Goal: Information Seeking & Learning: Learn about a topic

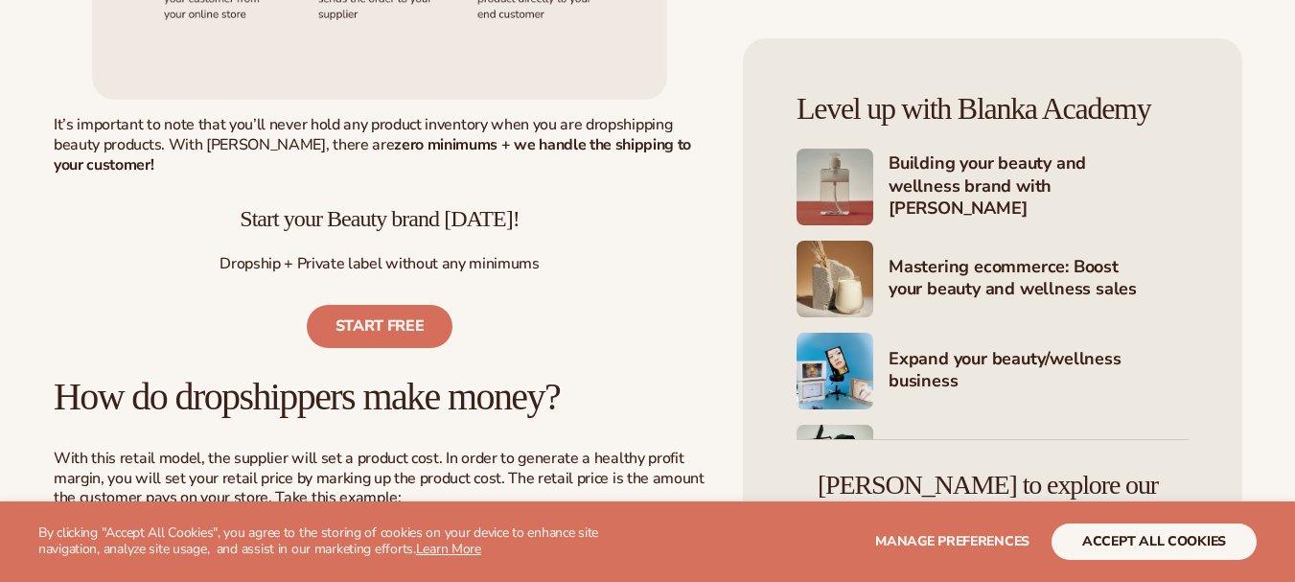
scroll to position [1438, 0]
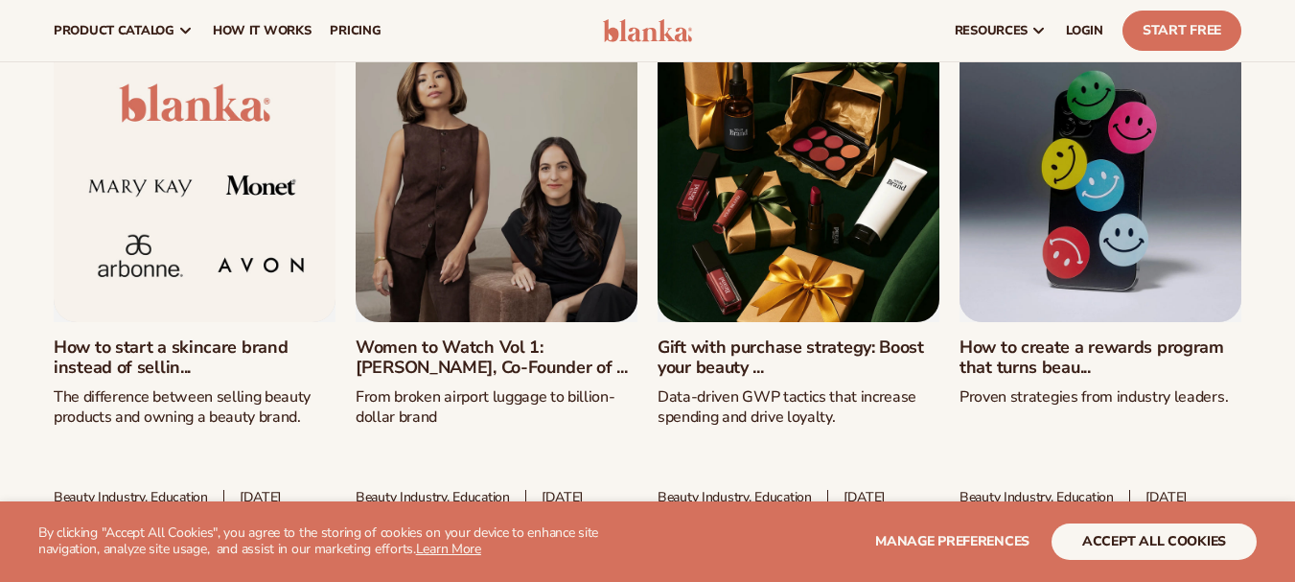
scroll to position [7294, 0]
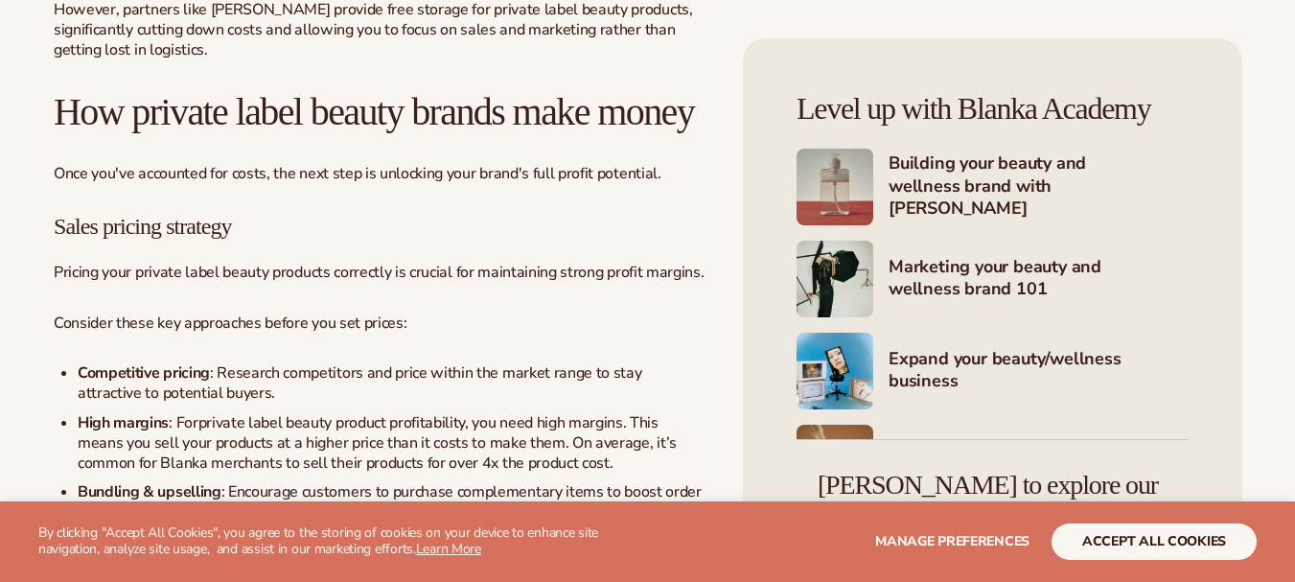
scroll to position [3260, 0]
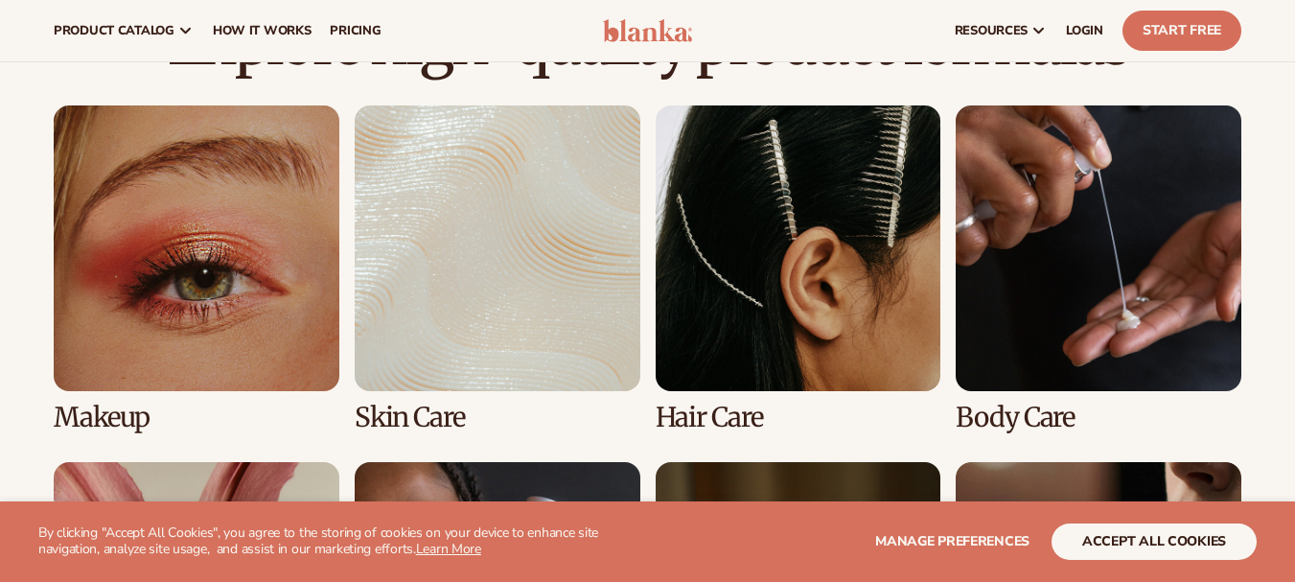
scroll to position [1438, 0]
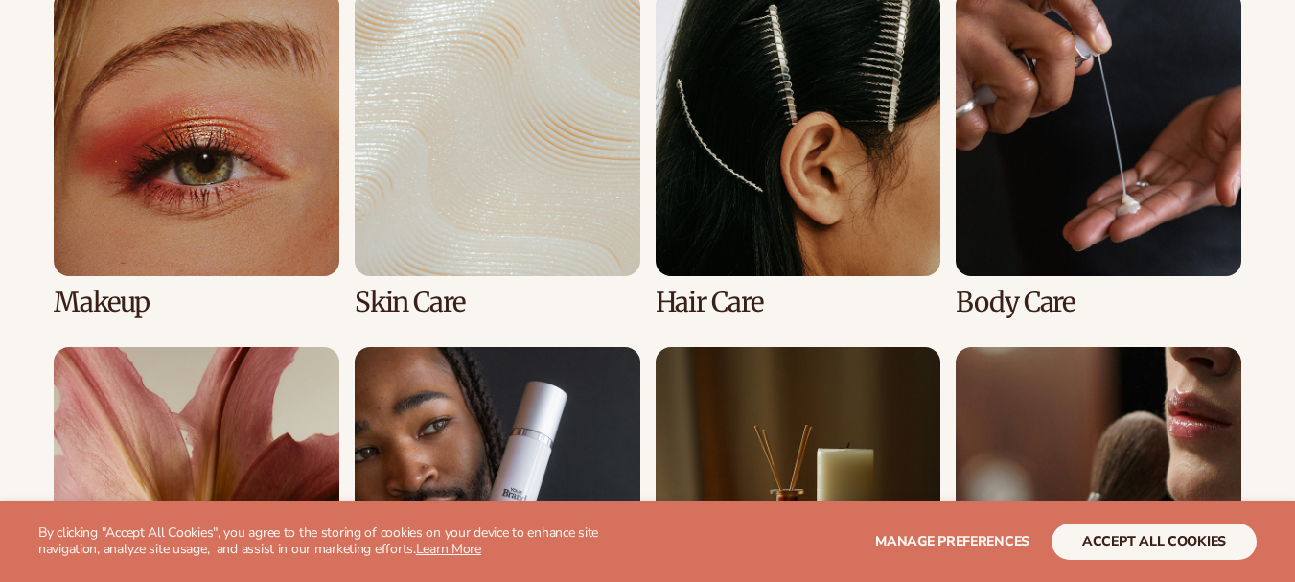
click at [522, 180] on link "2 / 8" at bounding box center [498, 153] width 286 height 327
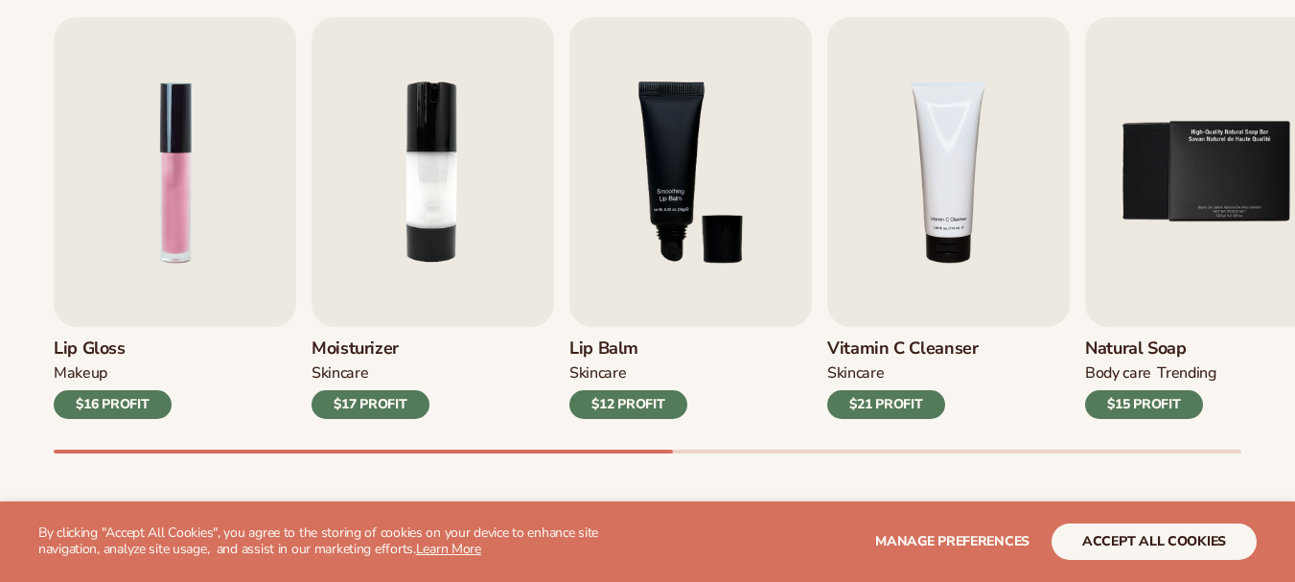
scroll to position [767, 0]
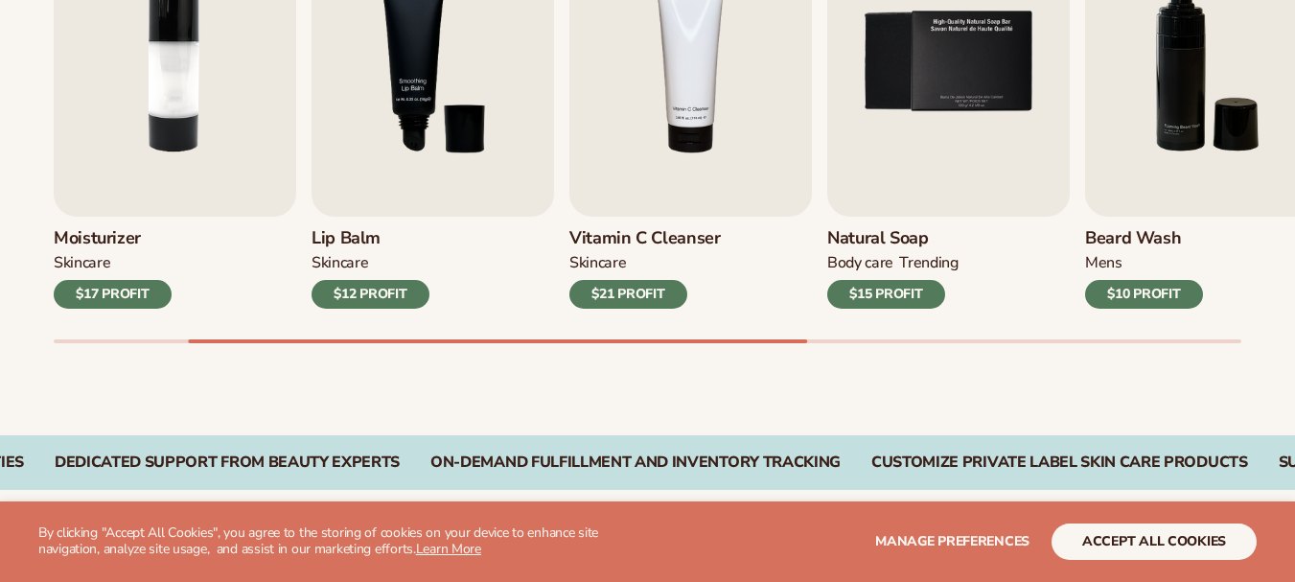
drag, startPoint x: 754, startPoint y: 336, endPoint x: 848, endPoint y: 338, distance: 94.9
click at [848, 338] on div "Lip Gloss MAKEUP $16 PROFIT Moisturizer SKINCARE $17 PROFIT SKINCARE mens" at bounding box center [675, 125] width 1242 height 436
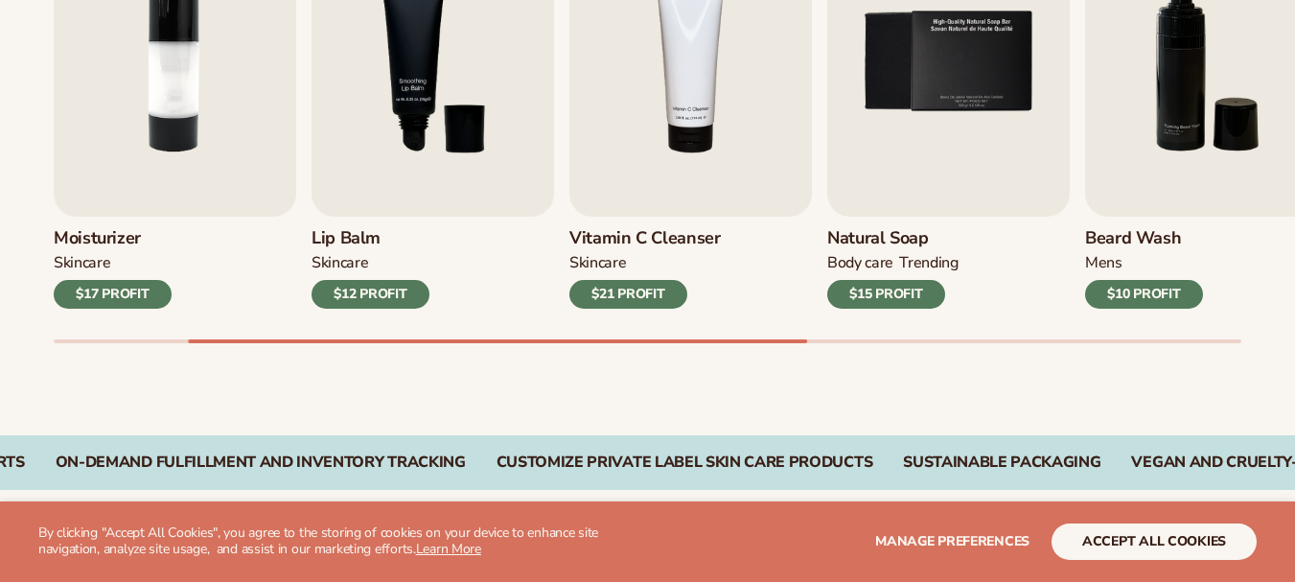
click at [852, 340] on div at bounding box center [648, 341] width 1188 height 4
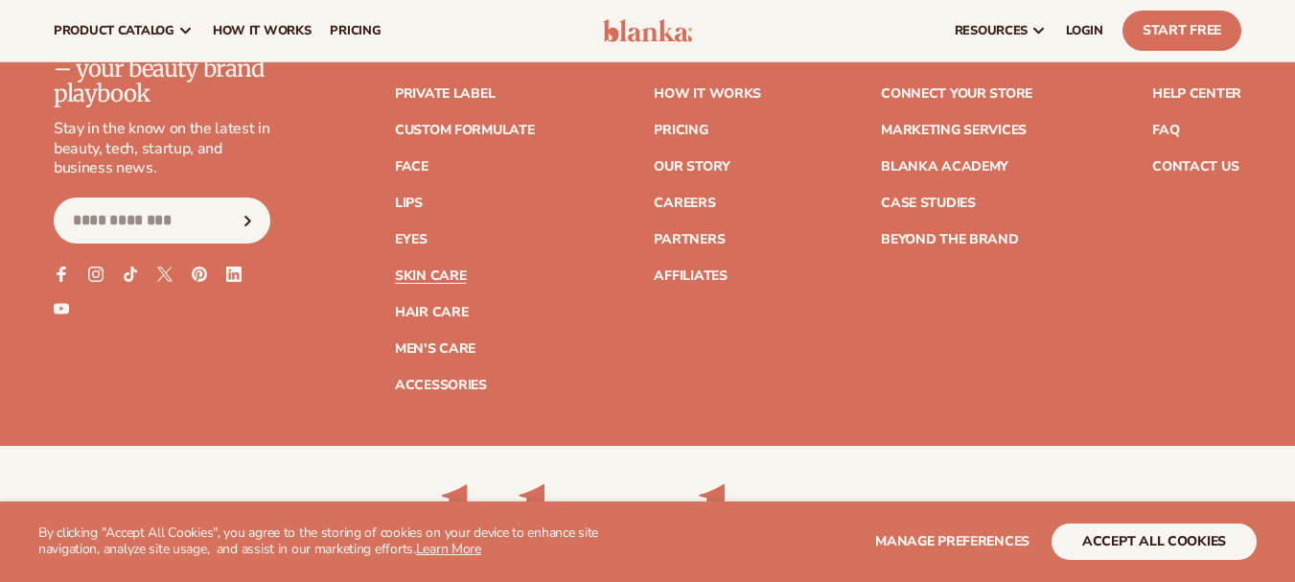
scroll to position [3750, 0]
click at [695, 131] on link "Pricing" at bounding box center [681, 131] width 54 height 13
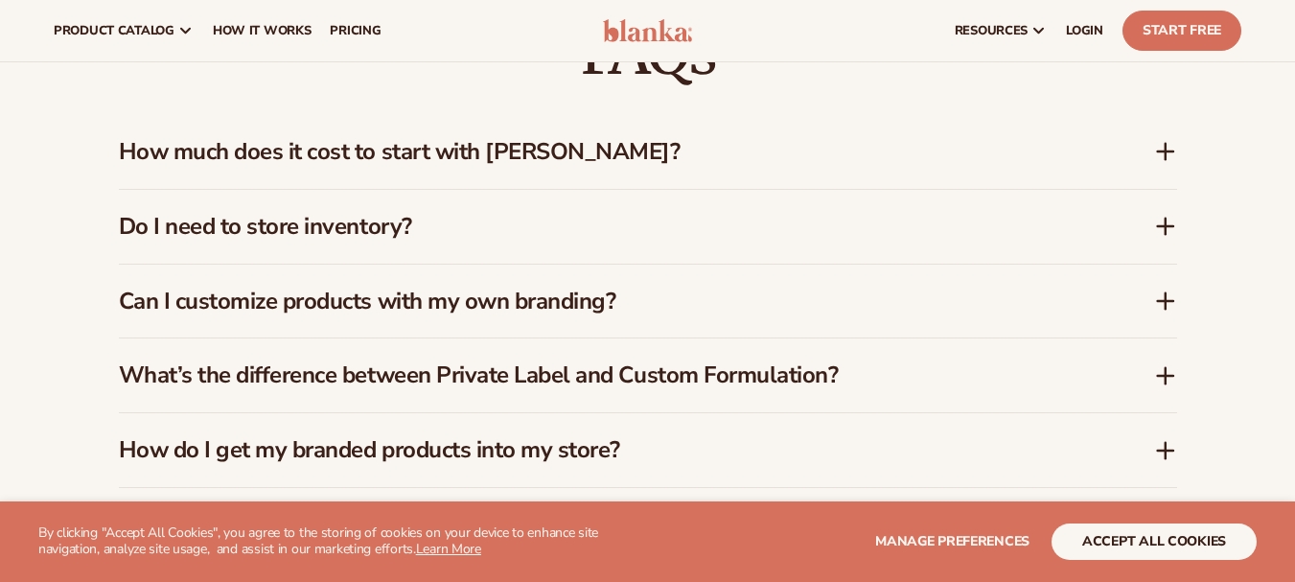
scroll to position [1534, 0]
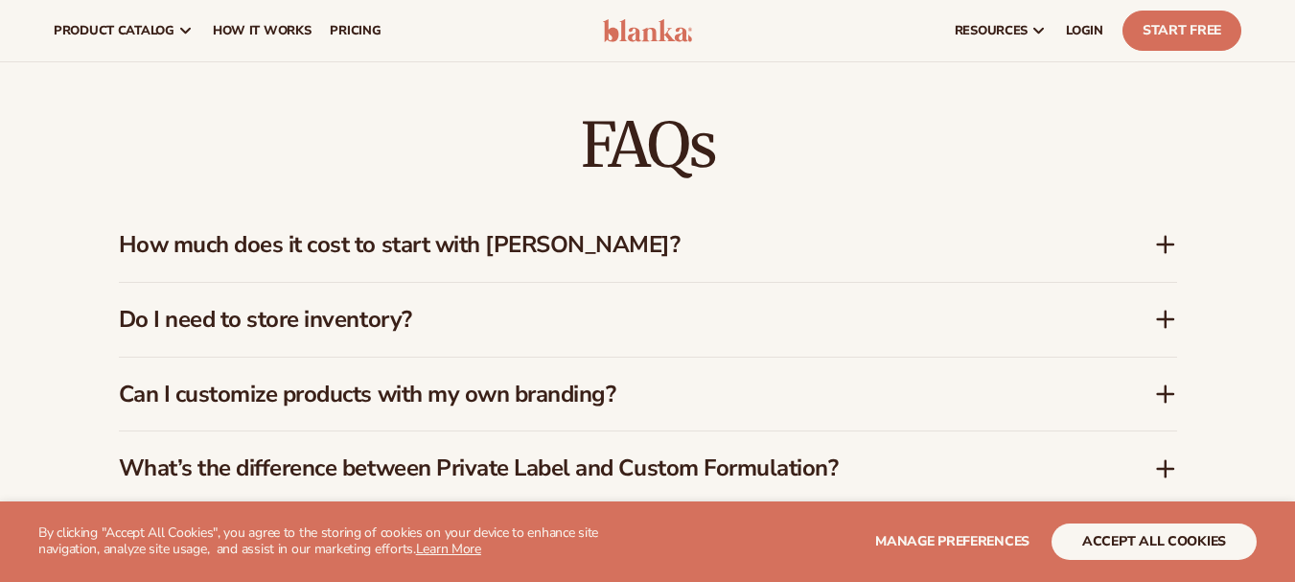
click at [1166, 244] on icon at bounding box center [1165, 244] width 15 height 0
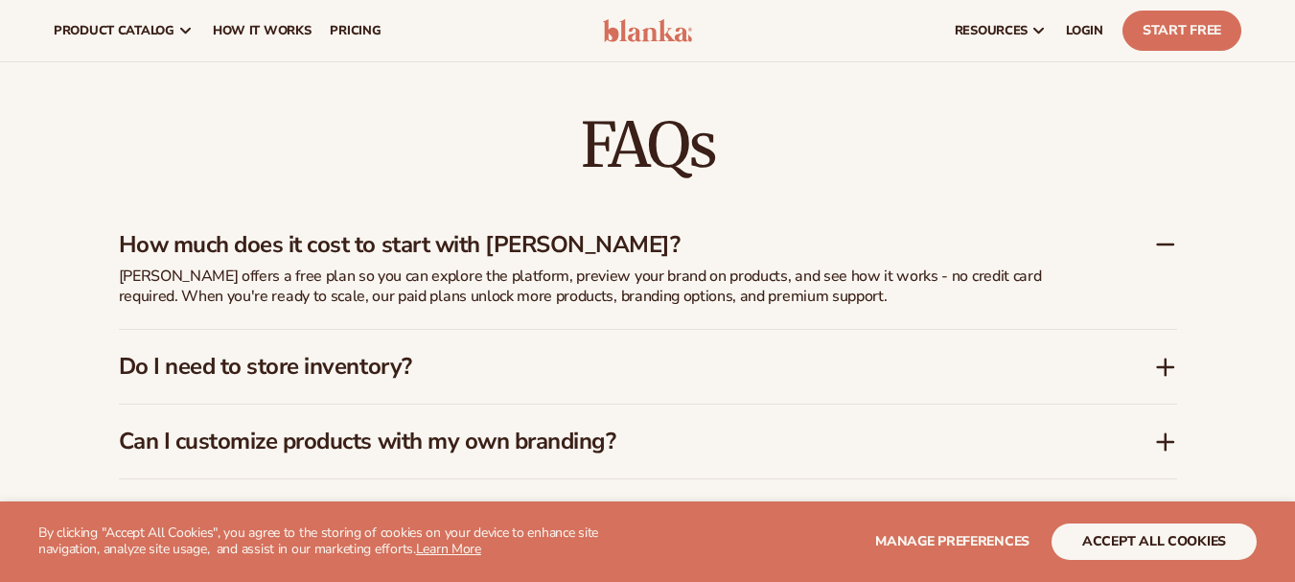
click at [1160, 244] on div "How much does it cost to start with Blanka?" at bounding box center [648, 237] width 1058 height 58
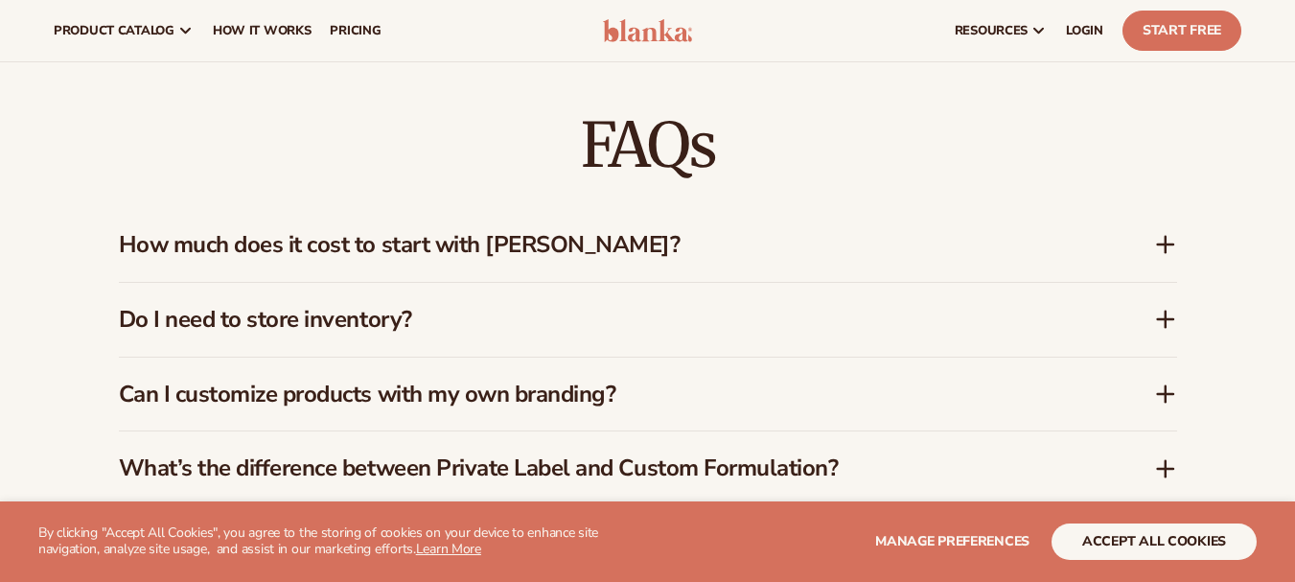
click at [1171, 319] on icon at bounding box center [1165, 319] width 15 height 0
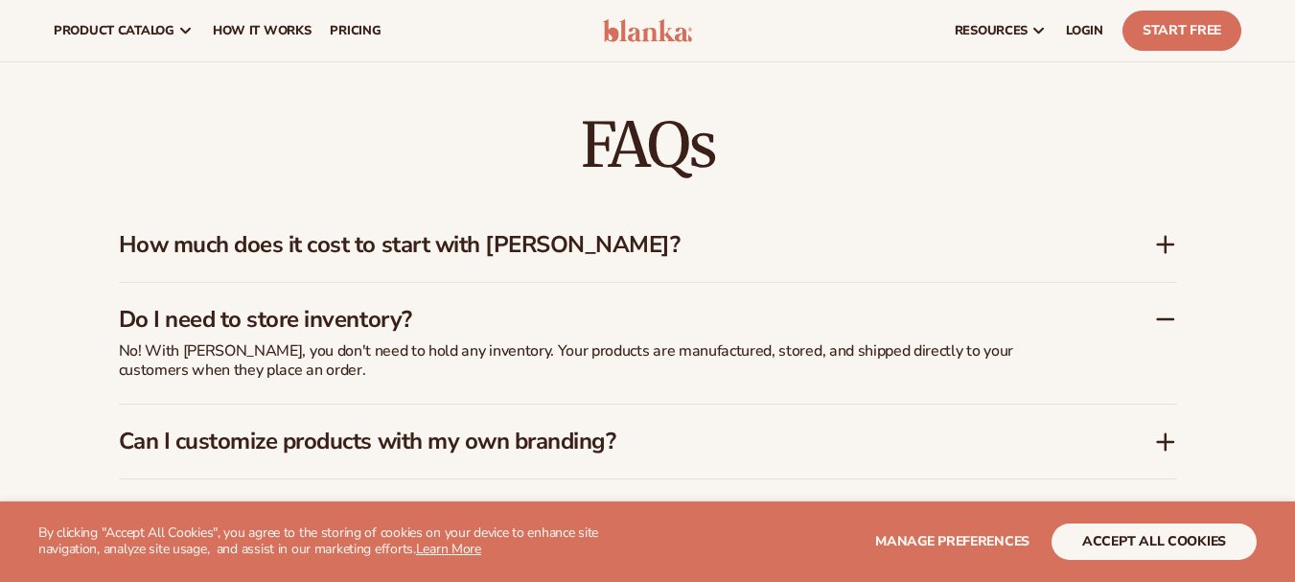
click at [1171, 319] on icon at bounding box center [1165, 319] width 15 height 0
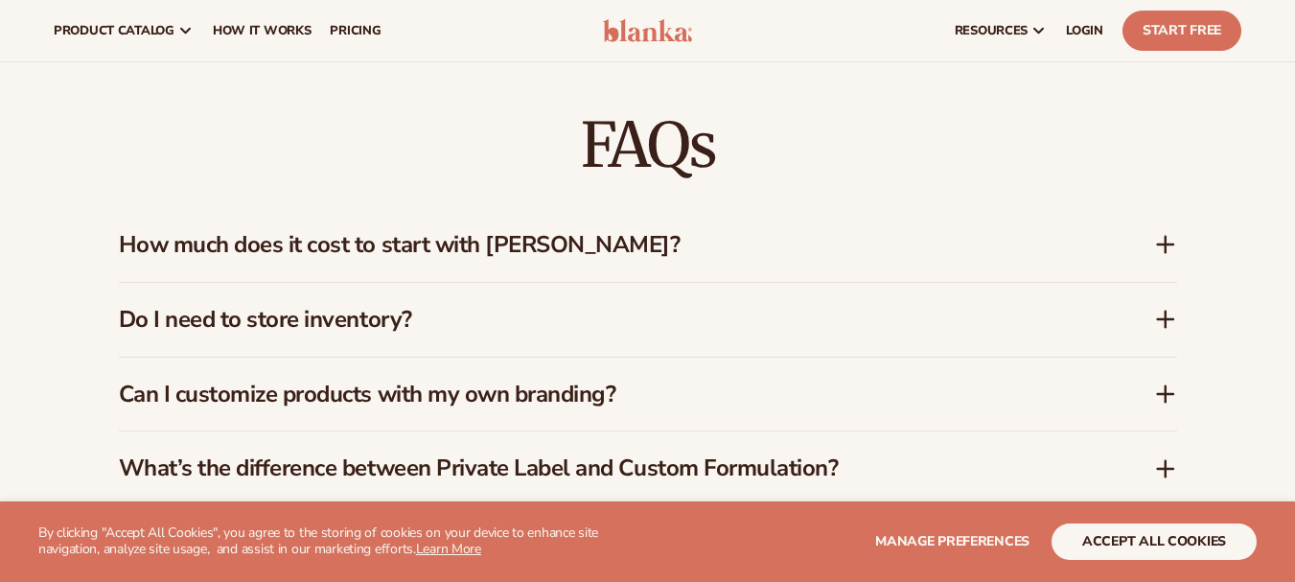
click at [1167, 394] on icon at bounding box center [1165, 394] width 15 height 0
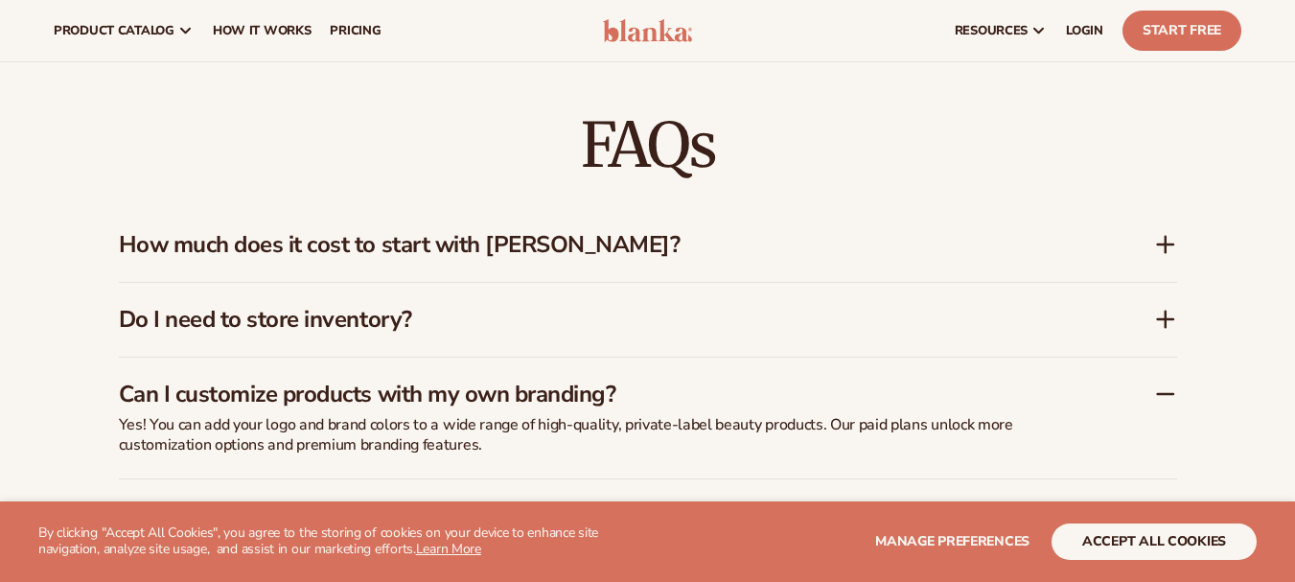
click at [1167, 394] on icon at bounding box center [1165, 394] width 15 height 0
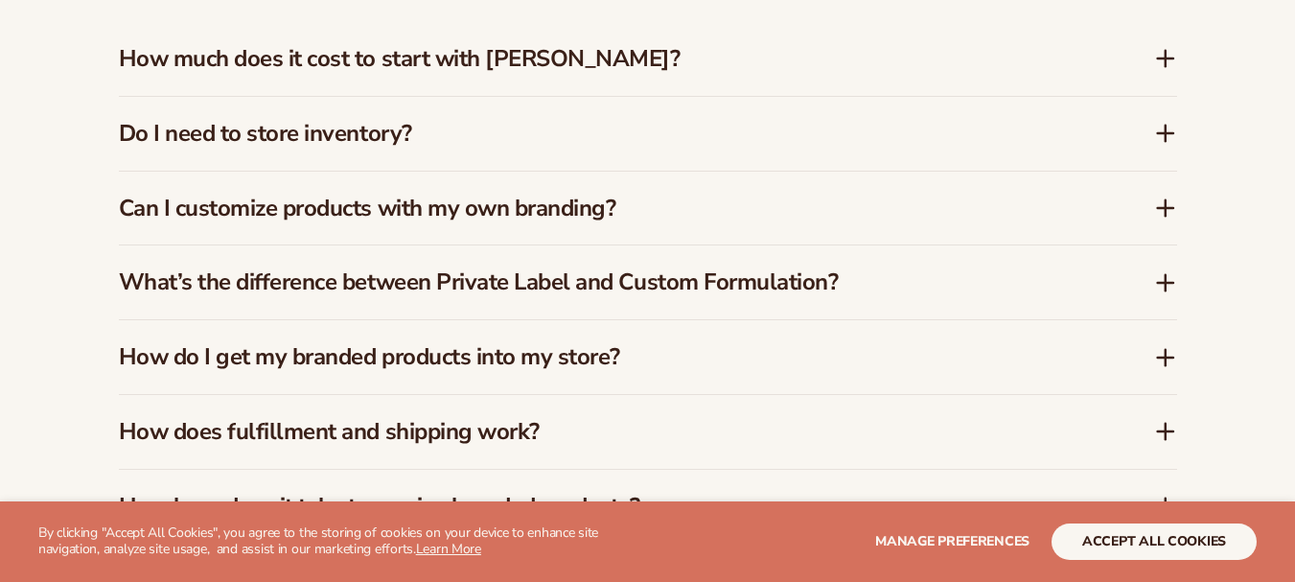
scroll to position [1726, 0]
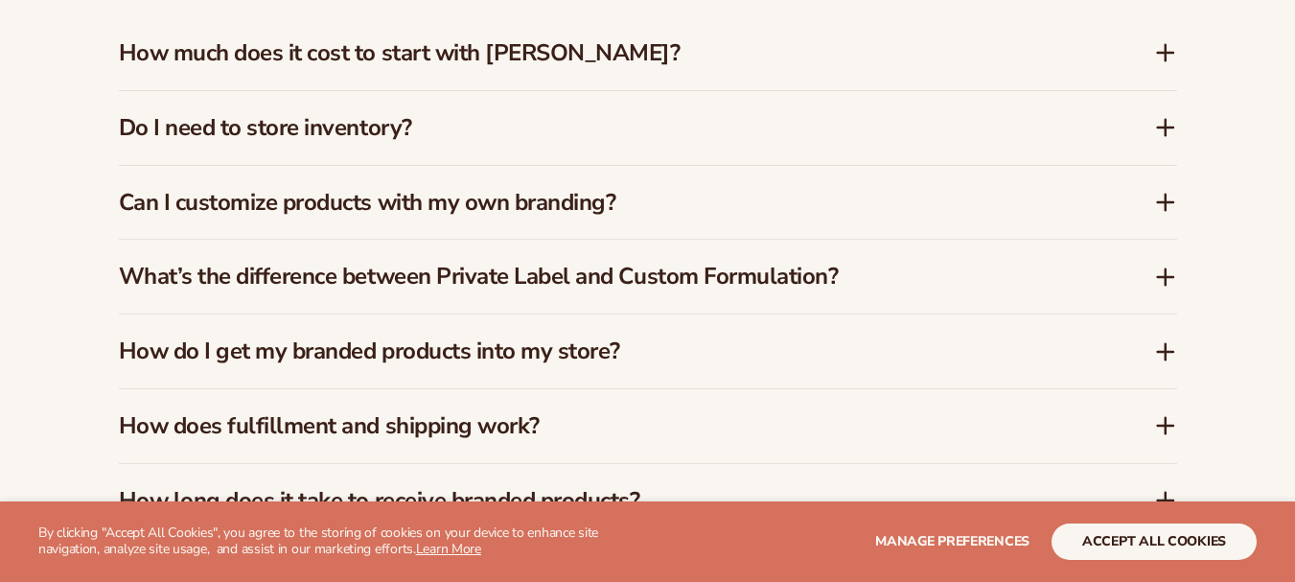
click at [1167, 266] on icon at bounding box center [1165, 277] width 23 height 23
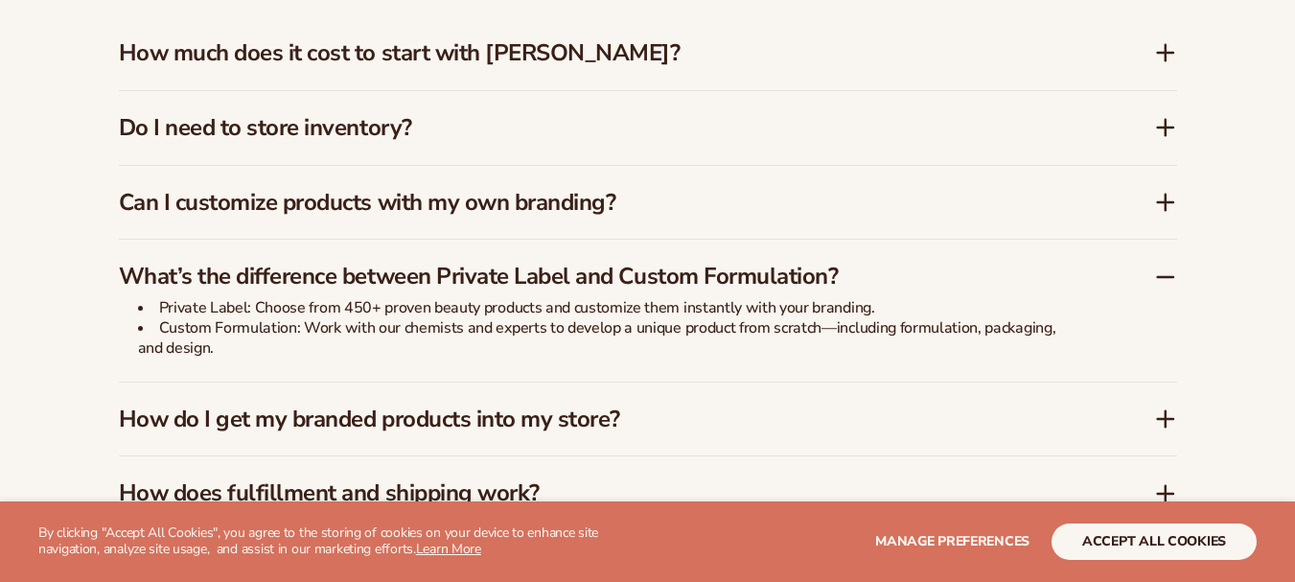
click at [1161, 277] on icon at bounding box center [1165, 277] width 15 height 0
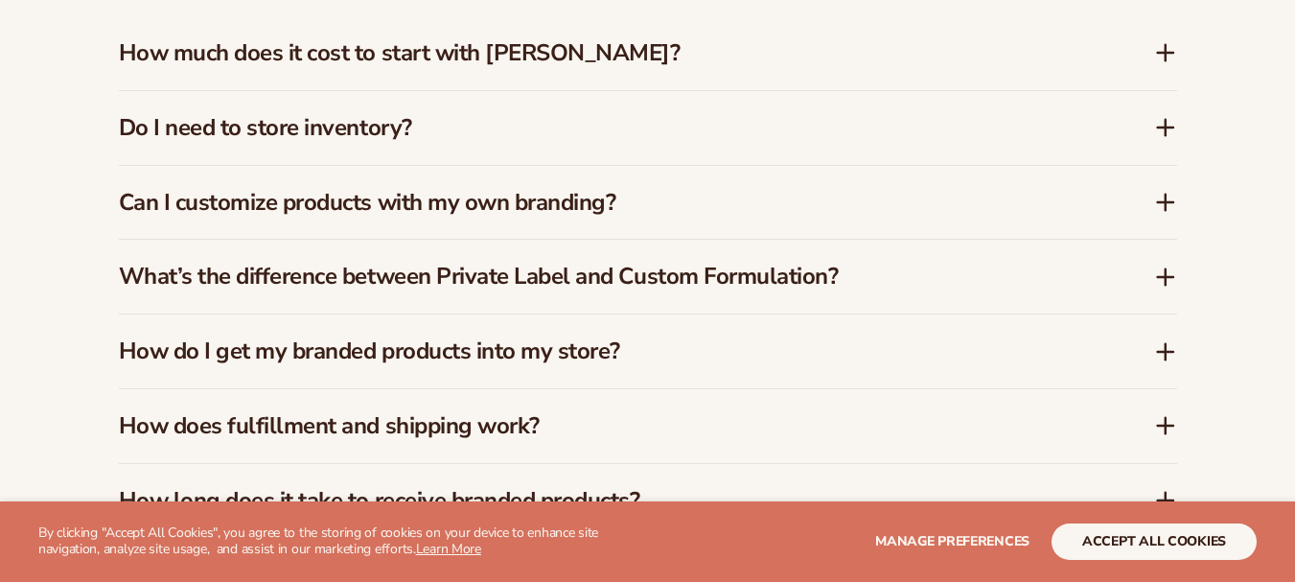
click at [1171, 340] on icon at bounding box center [1165, 351] width 23 height 23
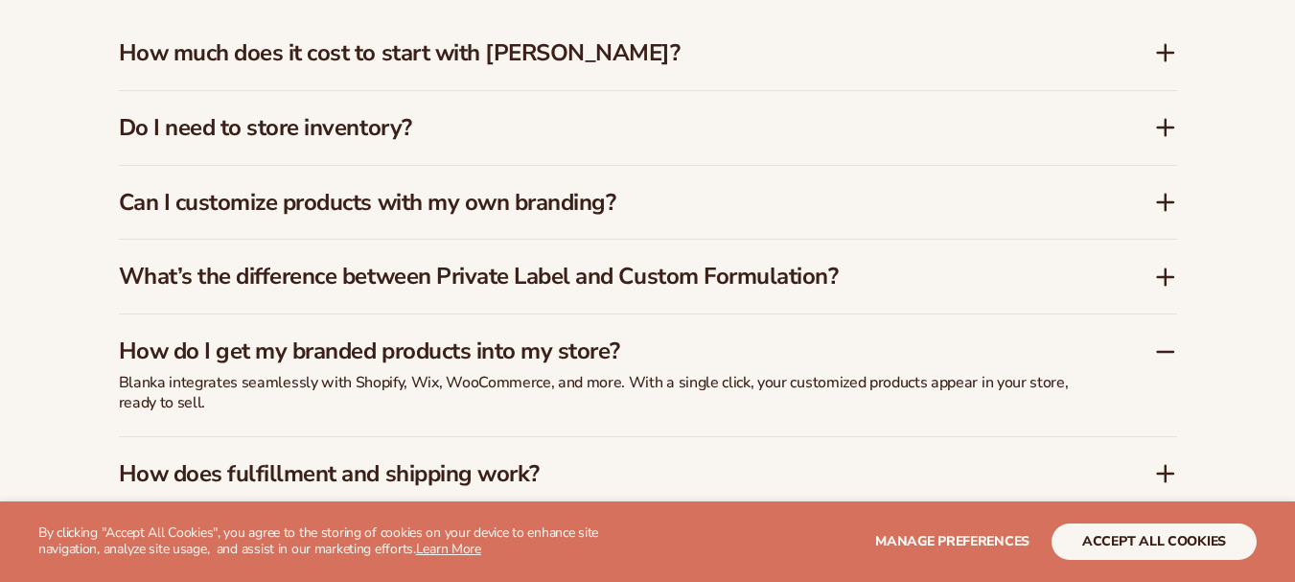
scroll to position [1822, 0]
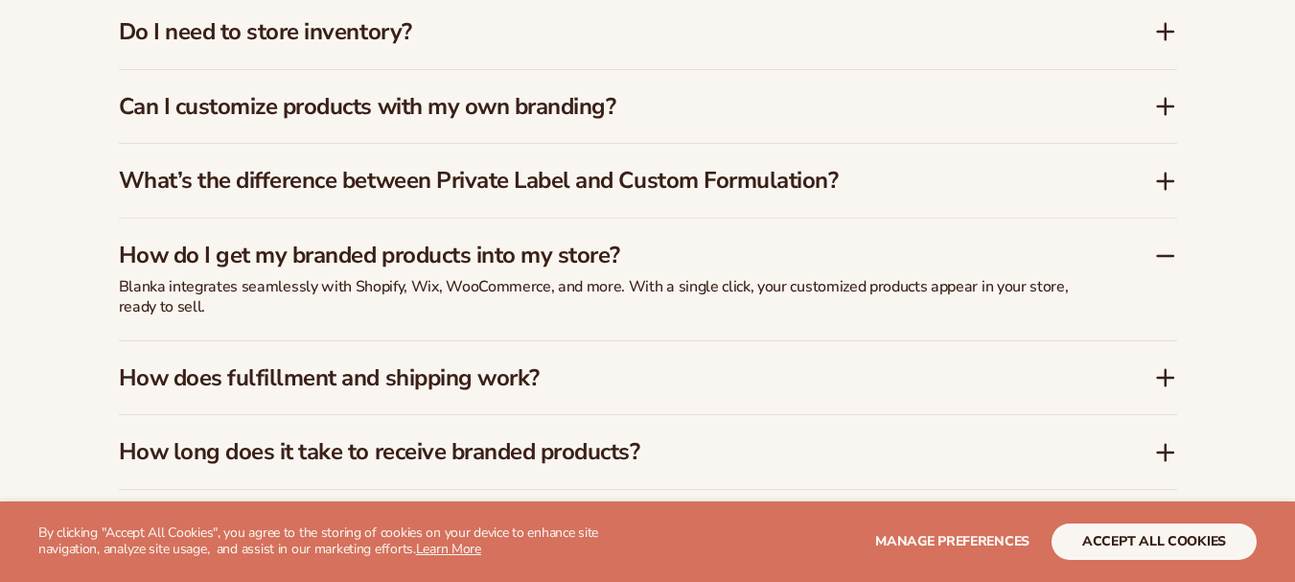
click at [1161, 244] on icon at bounding box center [1165, 255] width 23 height 23
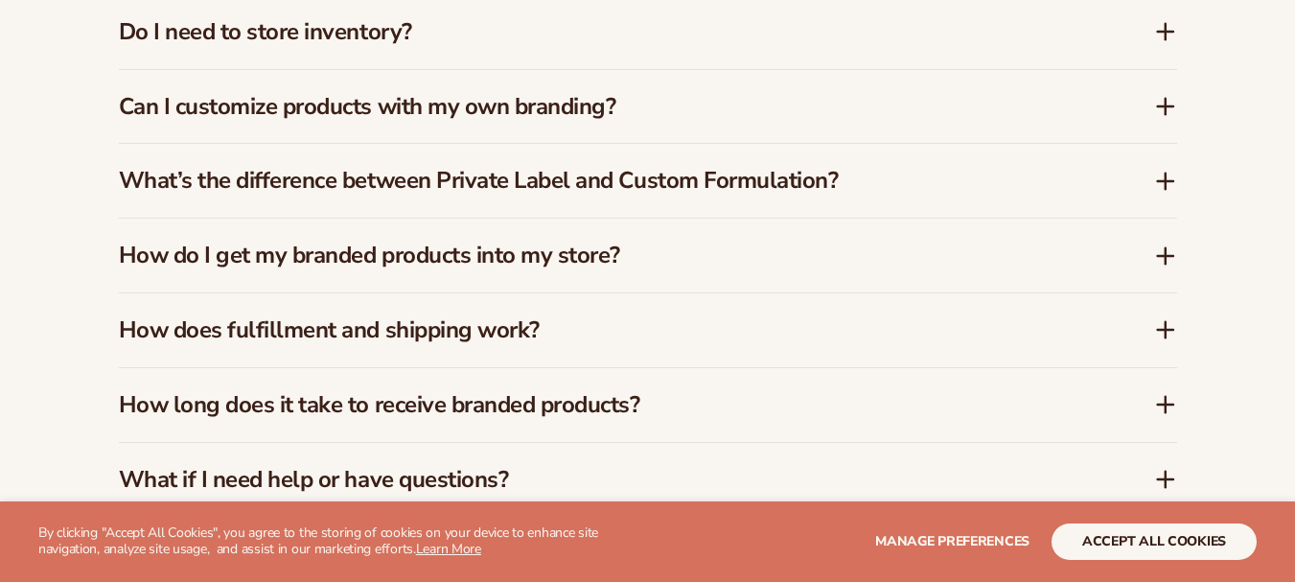
click at [1163, 330] on icon at bounding box center [1165, 330] width 15 height 0
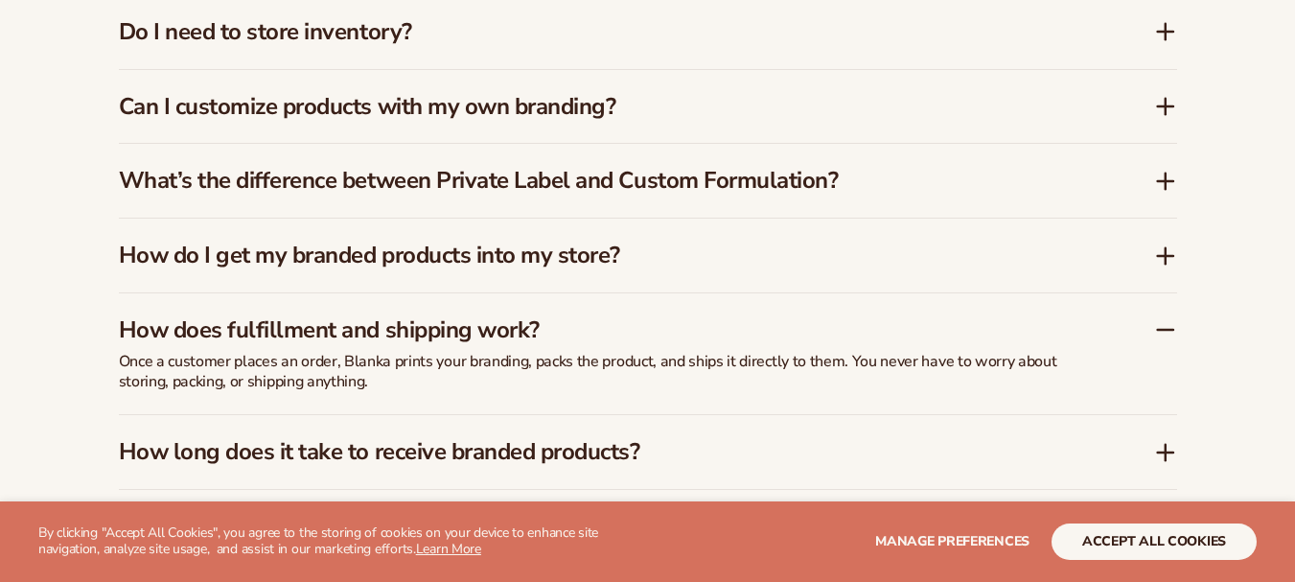
click at [1165, 318] on icon at bounding box center [1165, 329] width 23 height 23
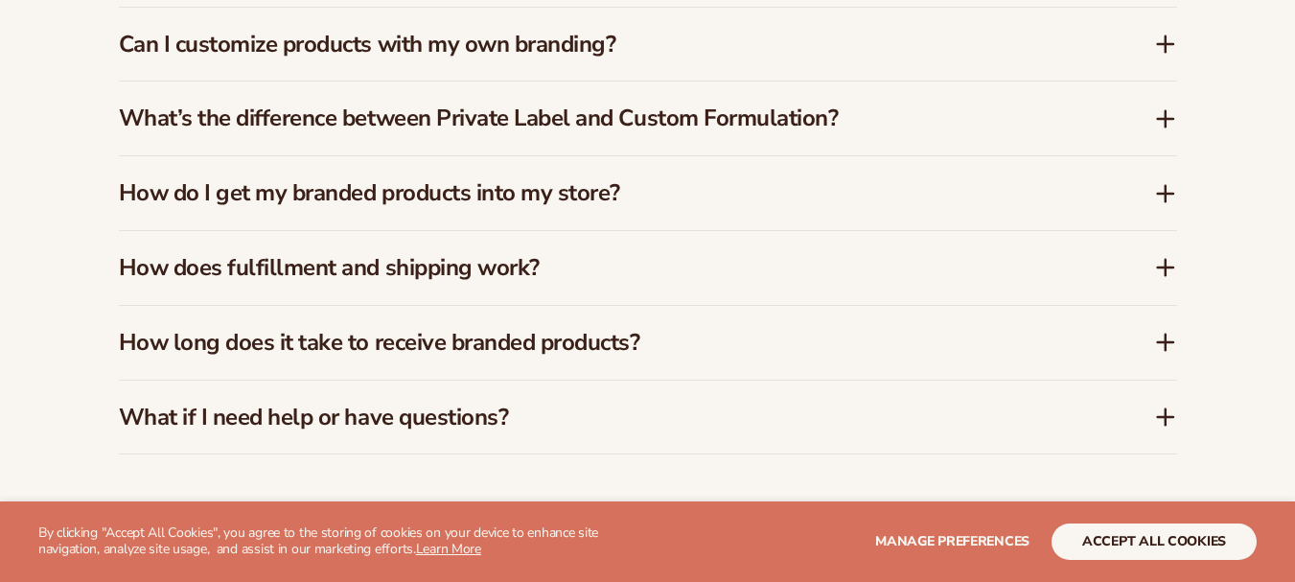
scroll to position [1917, 0]
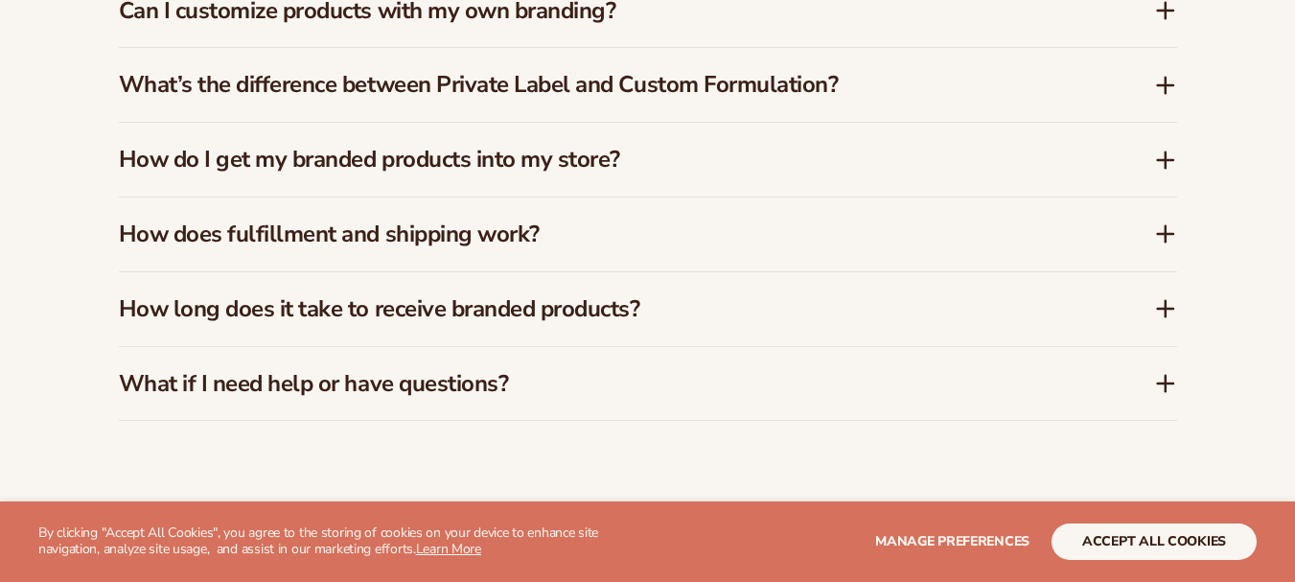
click at [1169, 297] on icon at bounding box center [1165, 308] width 23 height 23
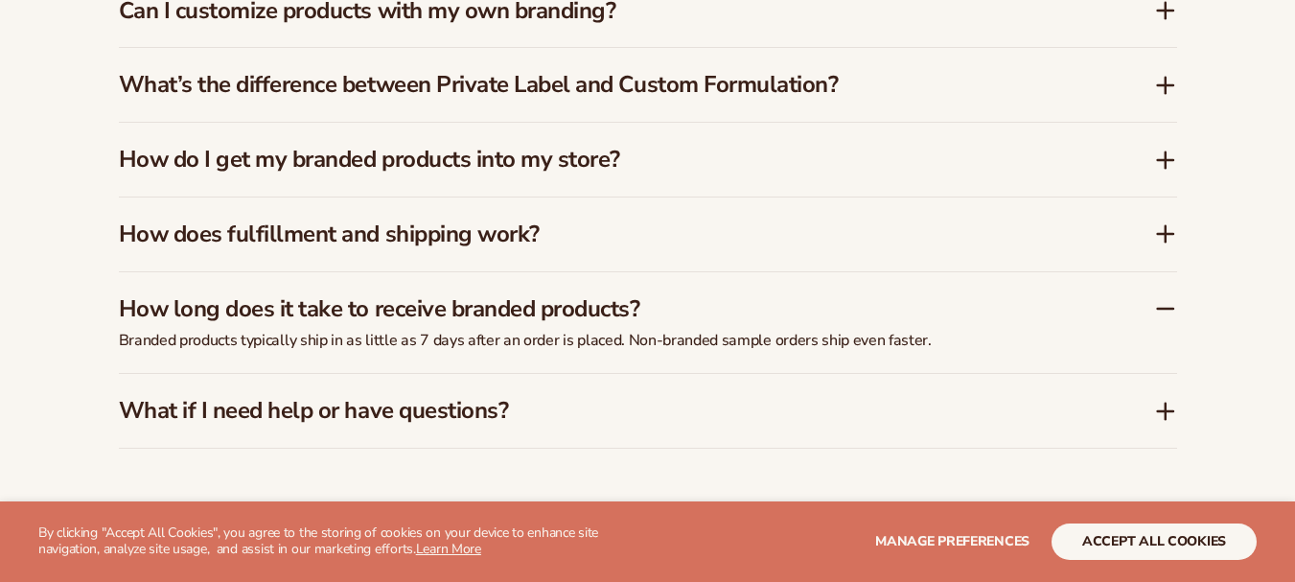
click at [1166, 309] on icon at bounding box center [1165, 309] width 15 height 0
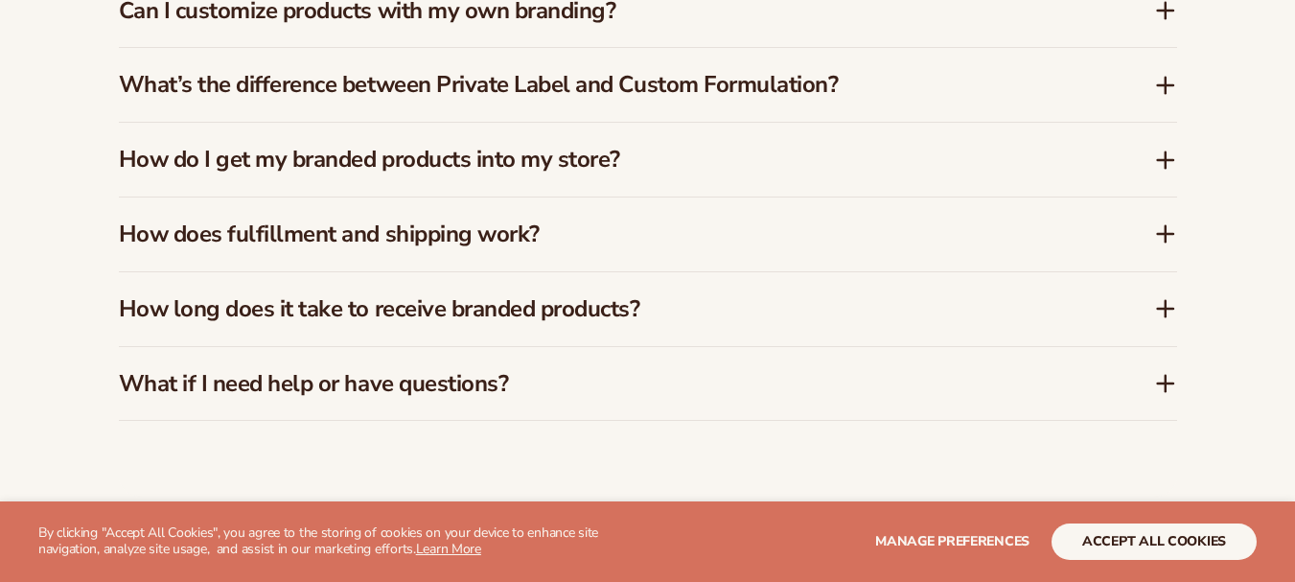
click at [1163, 383] on icon at bounding box center [1165, 383] width 15 height 0
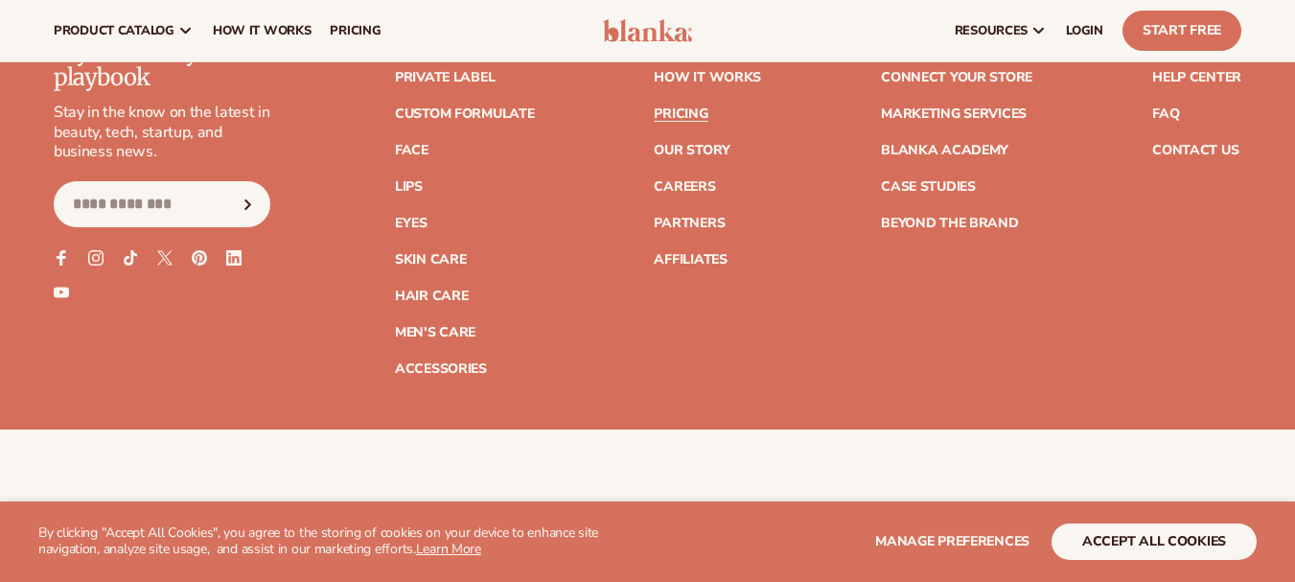
scroll to position [2876, 0]
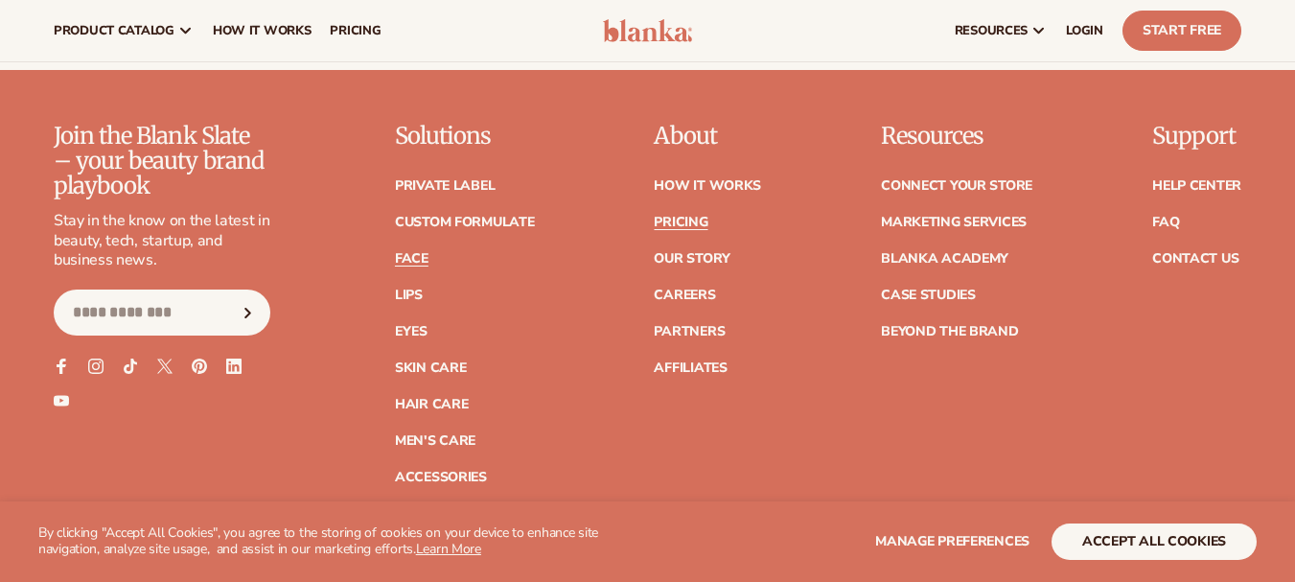
click at [410, 252] on link "Face" at bounding box center [412, 258] width 34 height 13
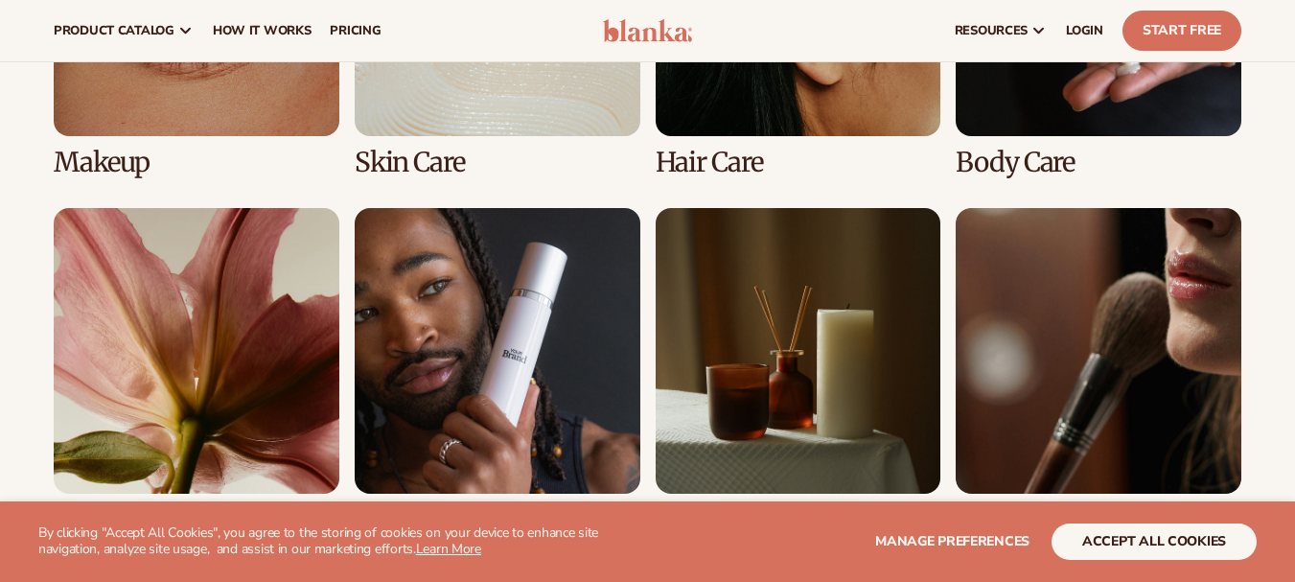
scroll to position [1438, 0]
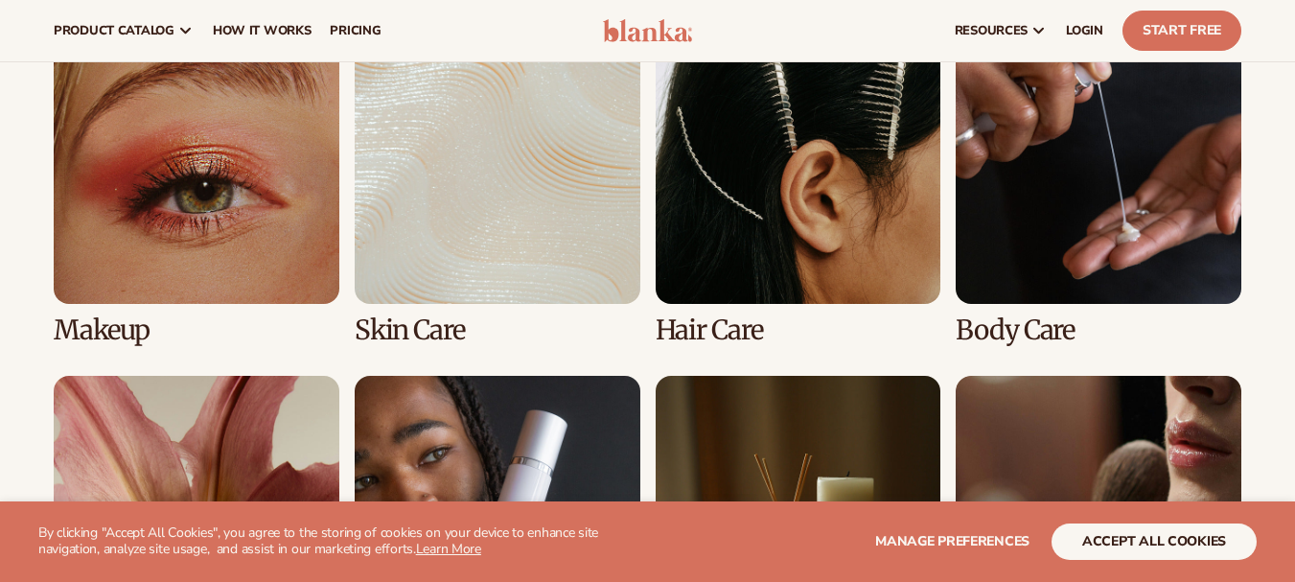
click at [1063, 243] on link "4 / 8" at bounding box center [1099, 181] width 286 height 327
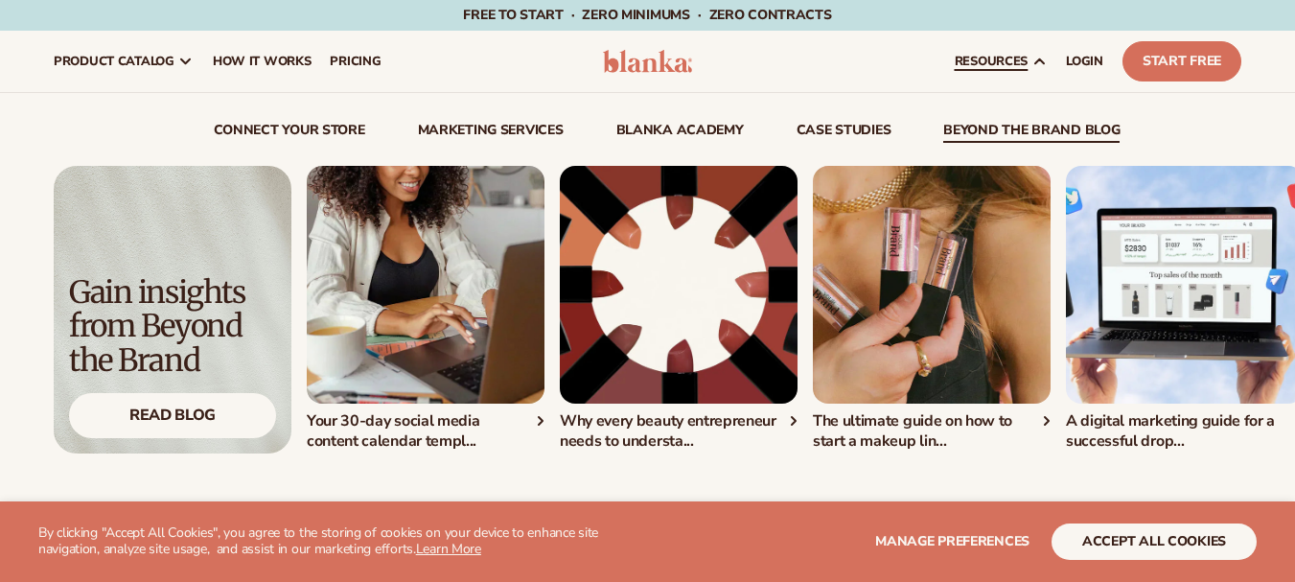
click at [1039, 58] on icon at bounding box center [1039, 61] width 15 height 15
click at [1000, 59] on span "resources" at bounding box center [991, 61] width 73 height 15
click at [1015, 58] on span "resources" at bounding box center [991, 61] width 73 height 15
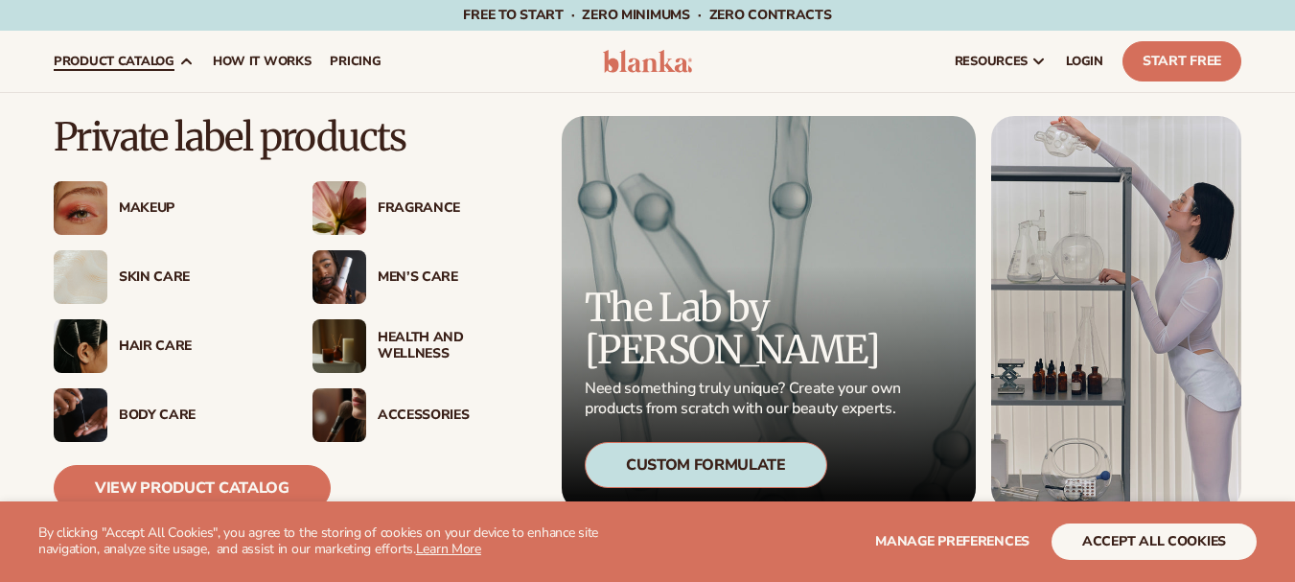
click at [175, 58] on link "product catalog" at bounding box center [123, 61] width 159 height 61
click at [171, 270] on div "Skin Care" at bounding box center [196, 277] width 155 height 16
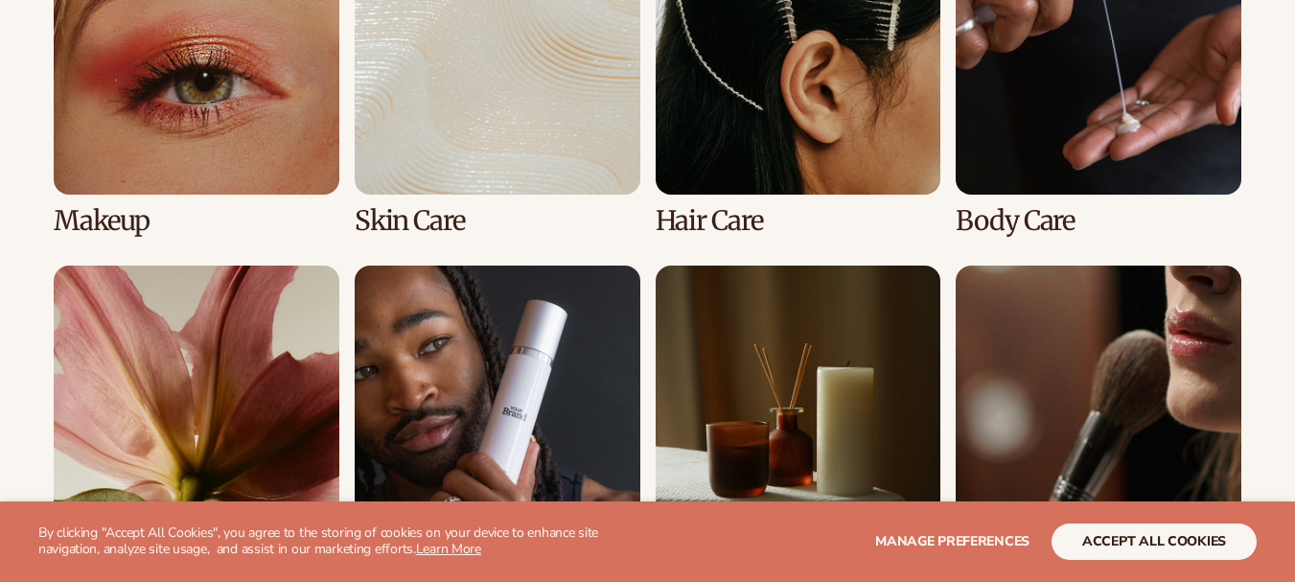
scroll to position [1534, 0]
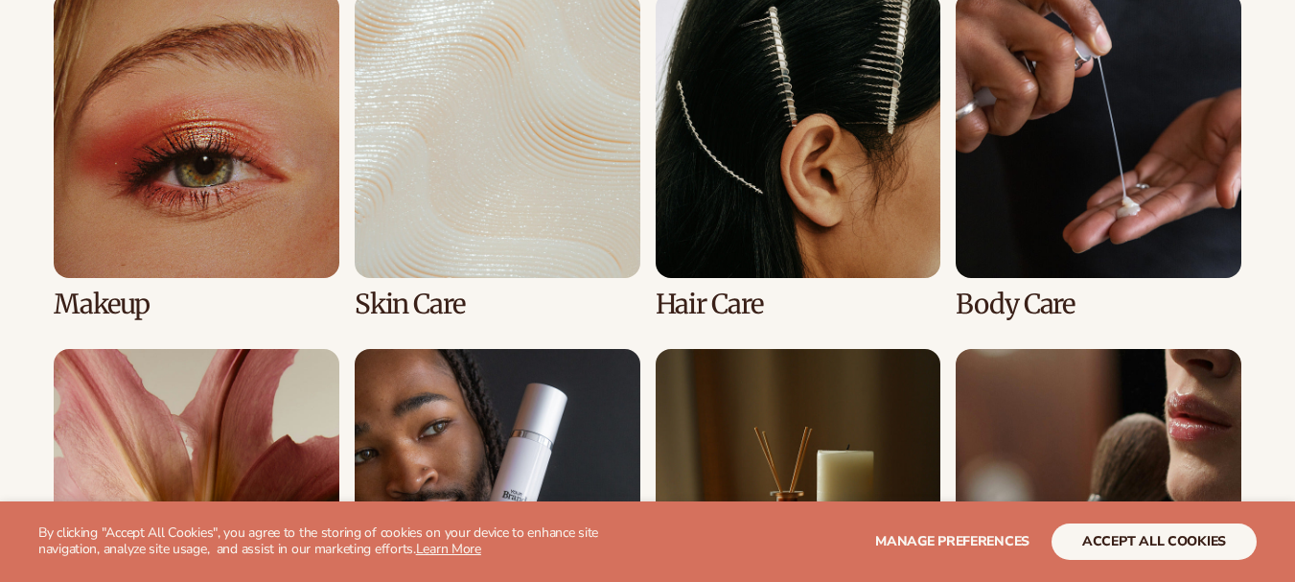
scroll to position [1438, 0]
